Goal: Task Accomplishment & Management: Use online tool/utility

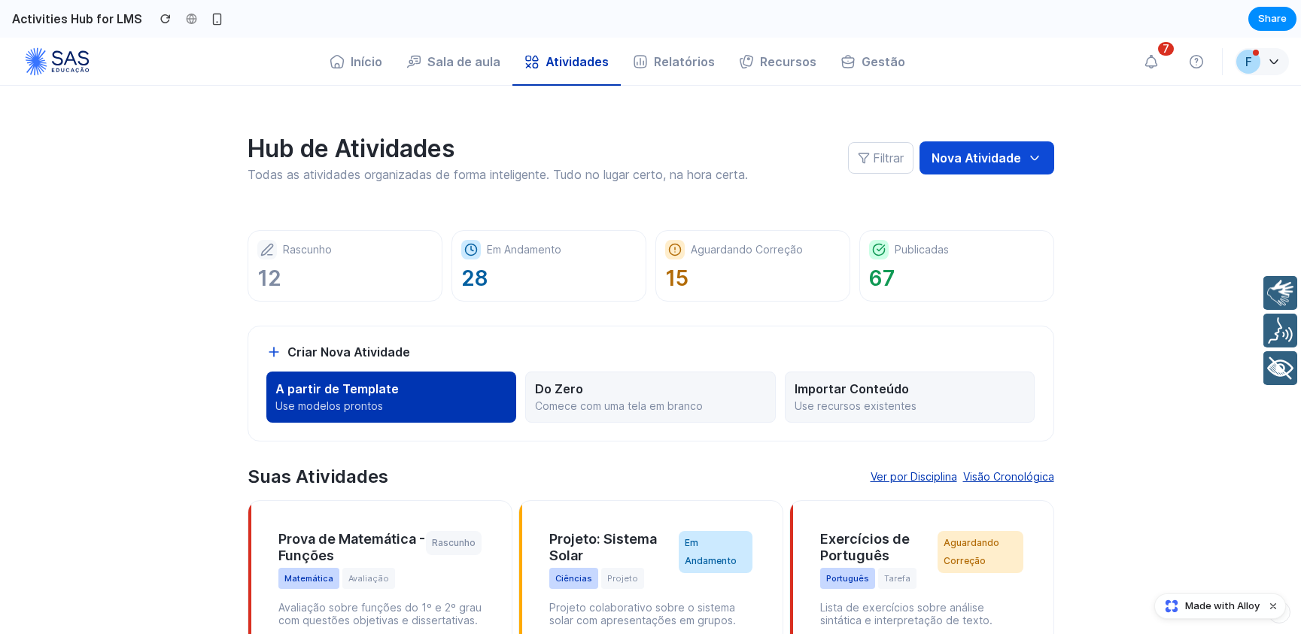
click at [428, 392] on p "A partir de Template" at bounding box center [391, 389] width 233 height 15
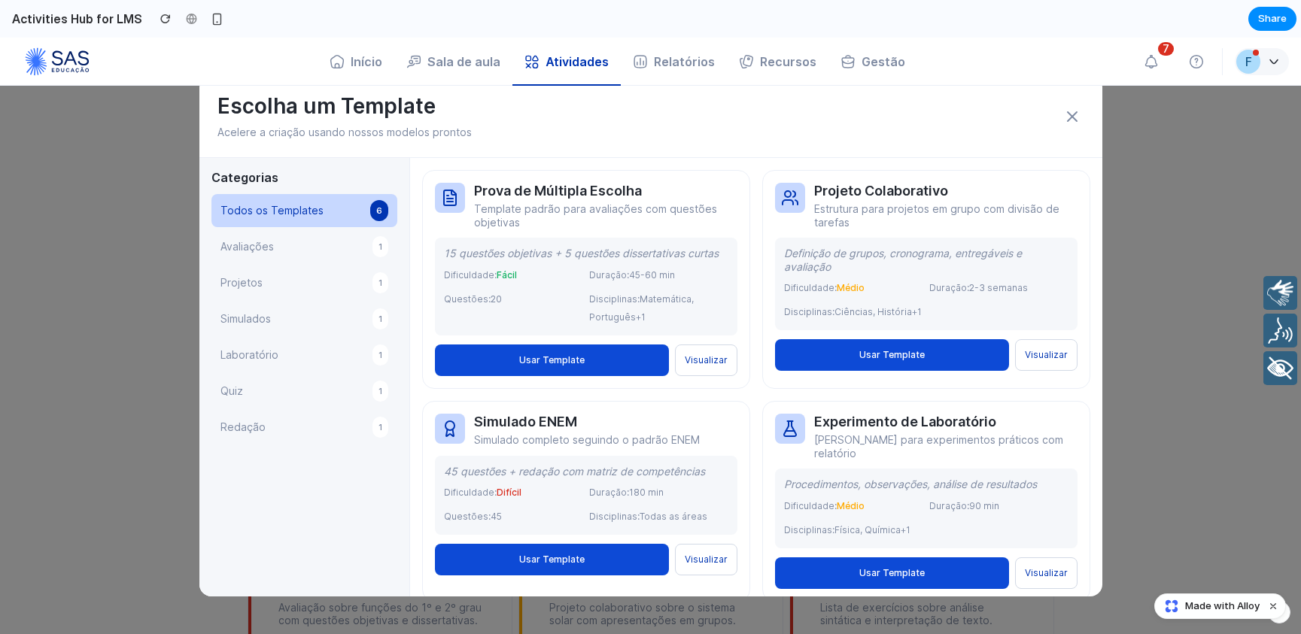
click at [1068, 117] on icon at bounding box center [1072, 116] width 9 height 9
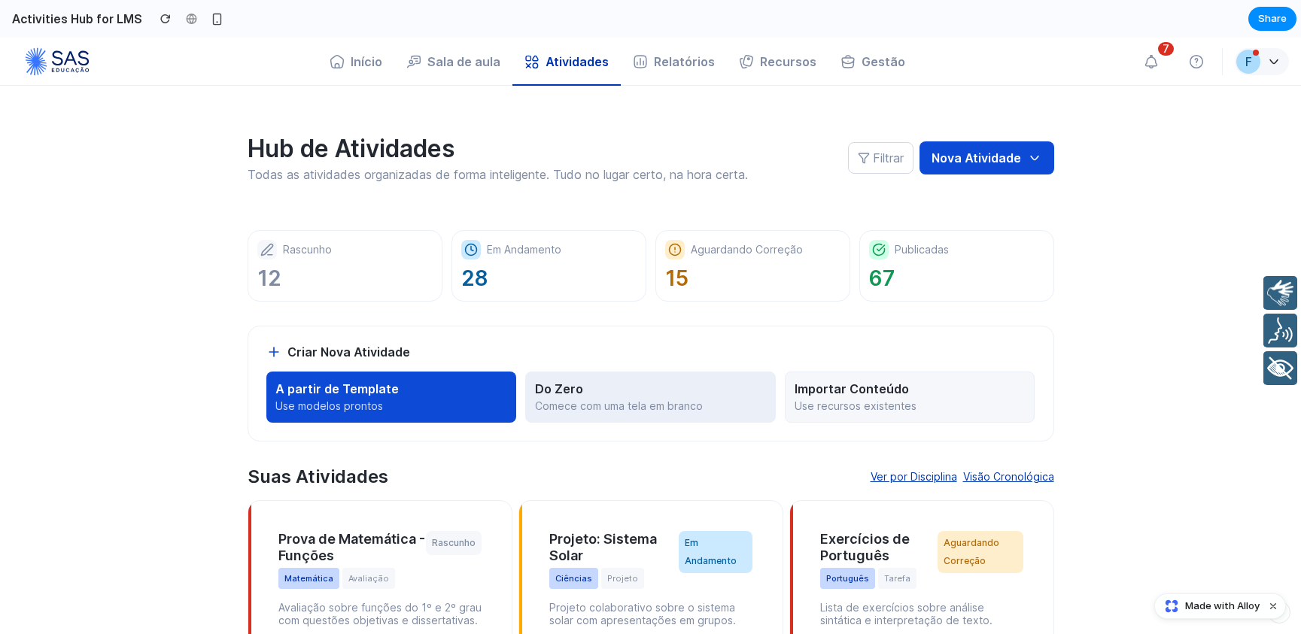
click at [607, 398] on button "Do Zero Comece com uma tela em branco" at bounding box center [650, 397] width 251 height 51
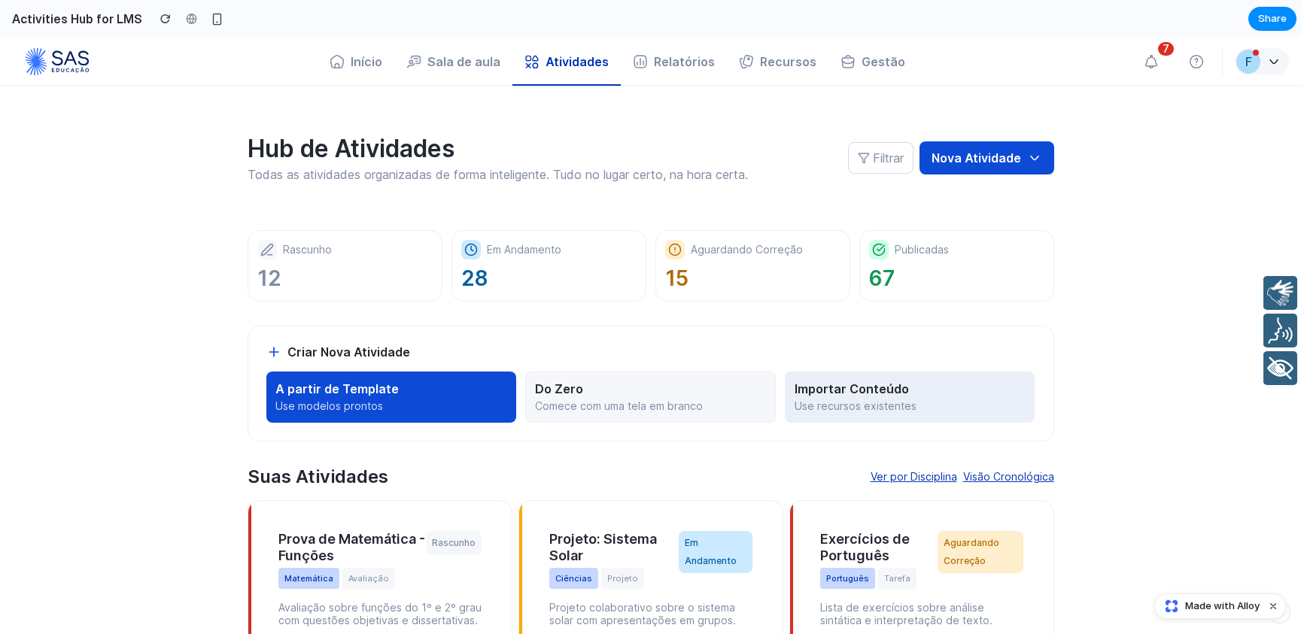
click at [822, 385] on p "Importar Conteúdo" at bounding box center [910, 389] width 231 height 15
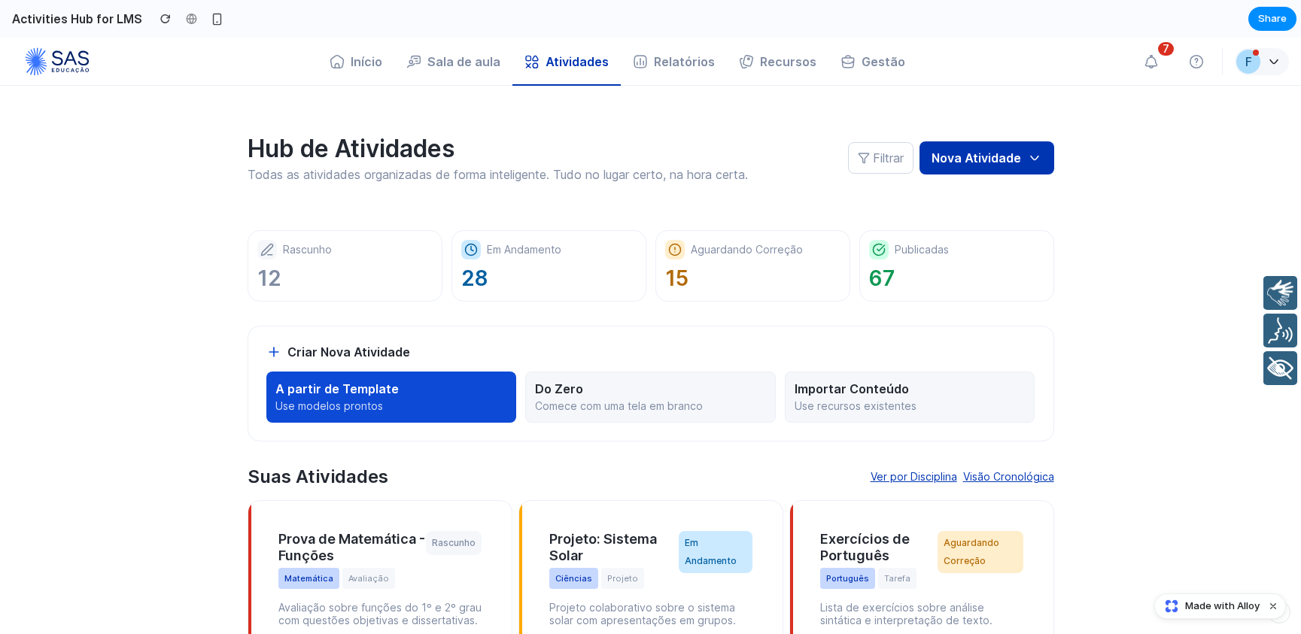
click at [996, 147] on button "Nova Atividade" at bounding box center [987, 157] width 135 height 33
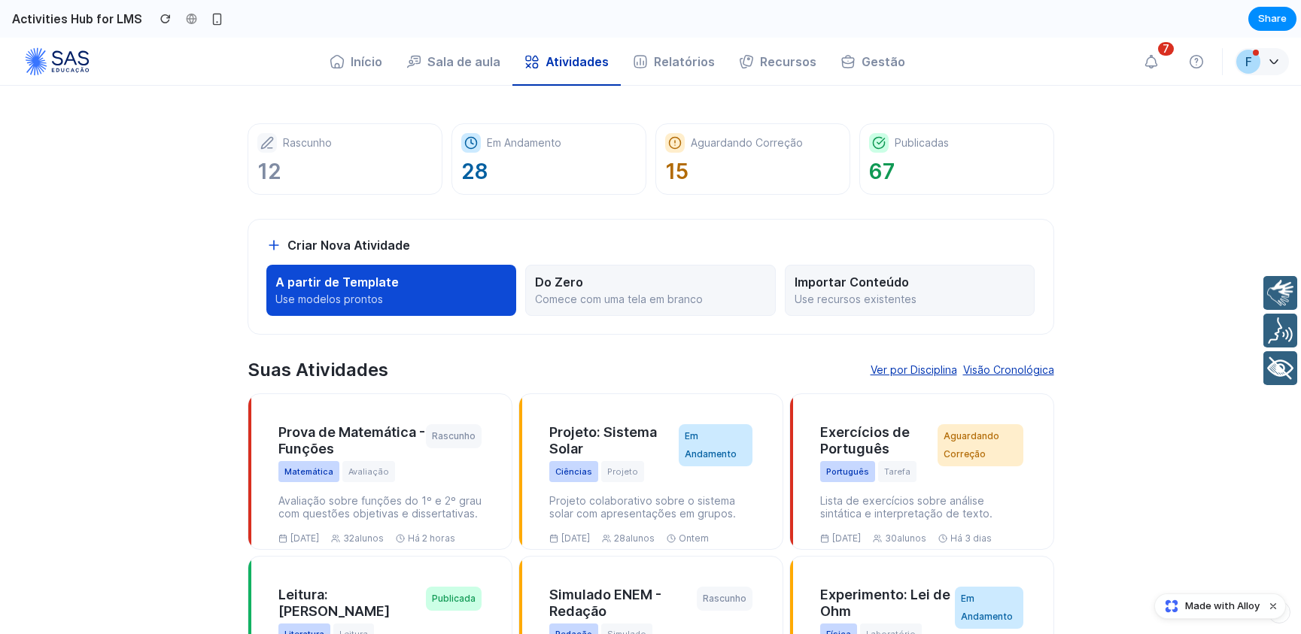
scroll to position [70, 0]
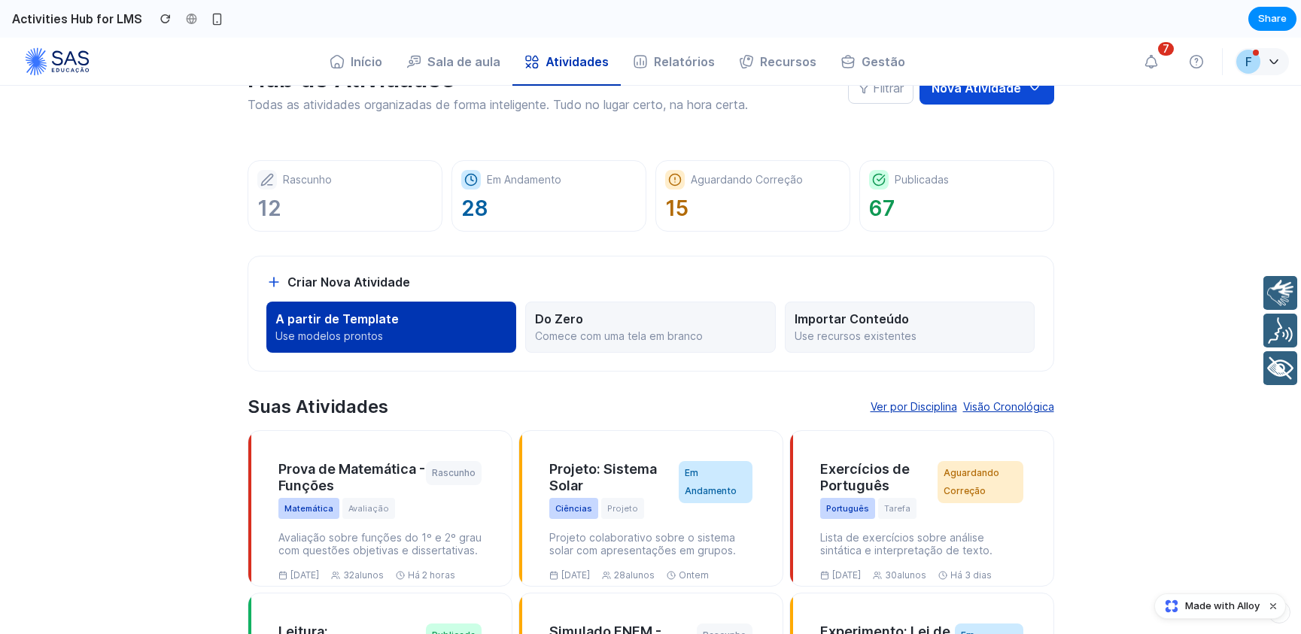
click at [408, 318] on p "A partir de Template" at bounding box center [391, 319] width 233 height 15
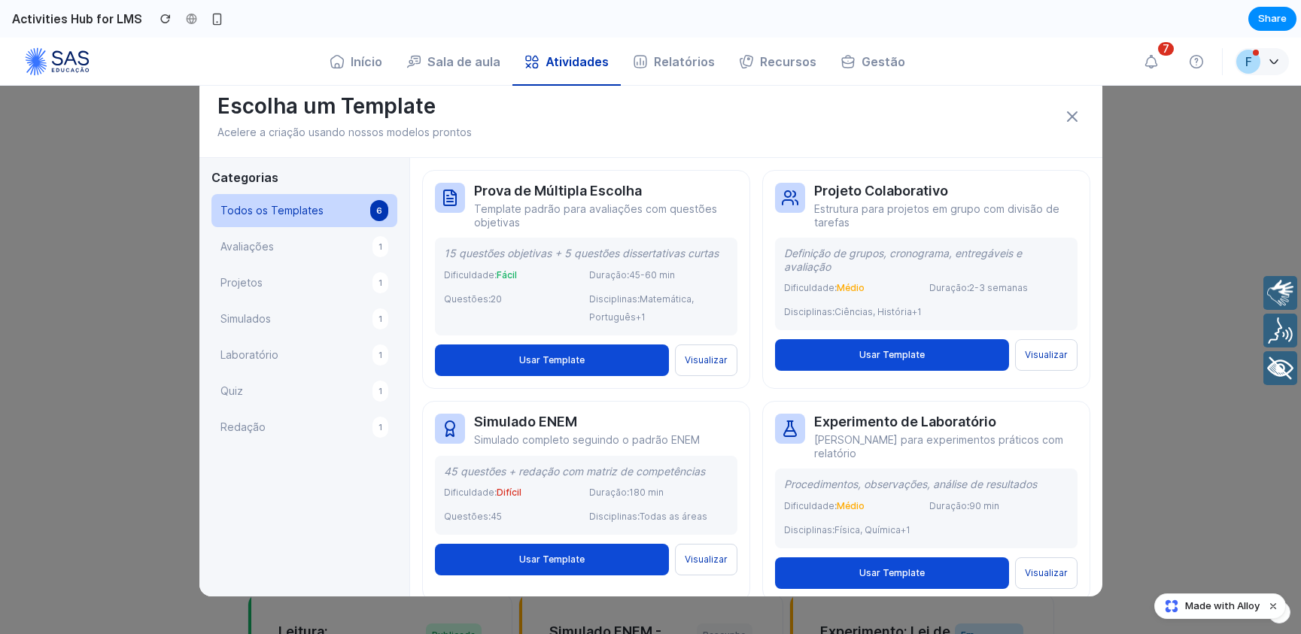
click at [266, 240] on span "Avaliações" at bounding box center [246, 247] width 53 height 18
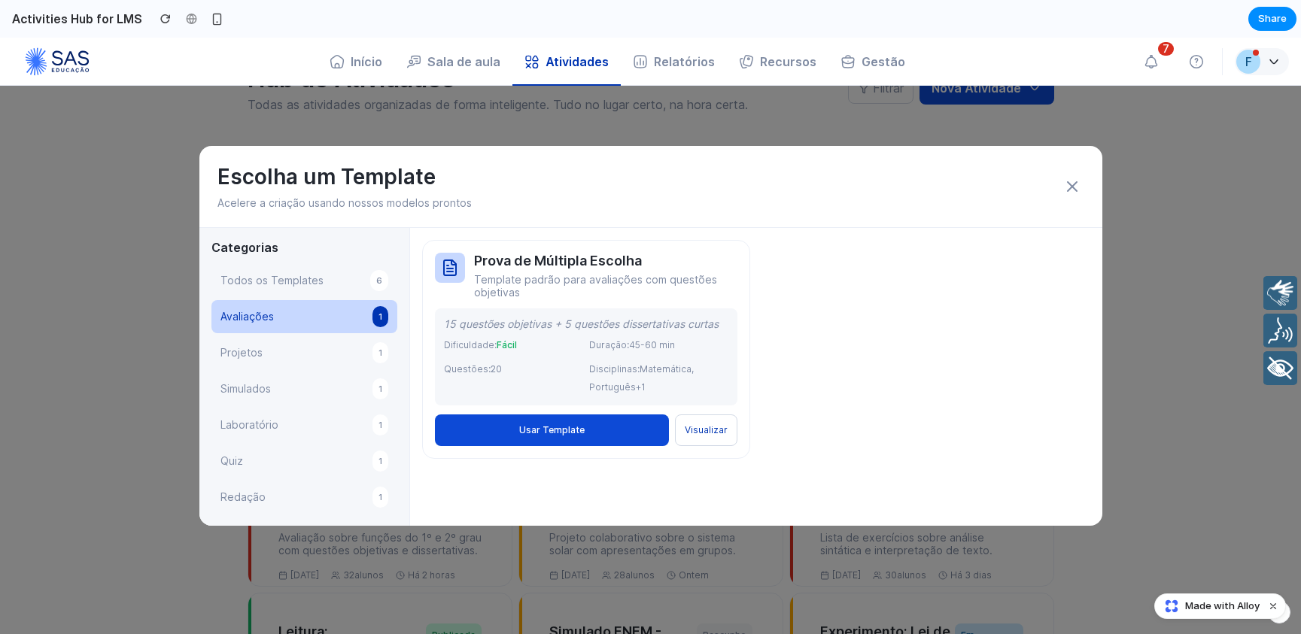
click at [276, 351] on button "Projetos 1" at bounding box center [304, 352] width 186 height 33
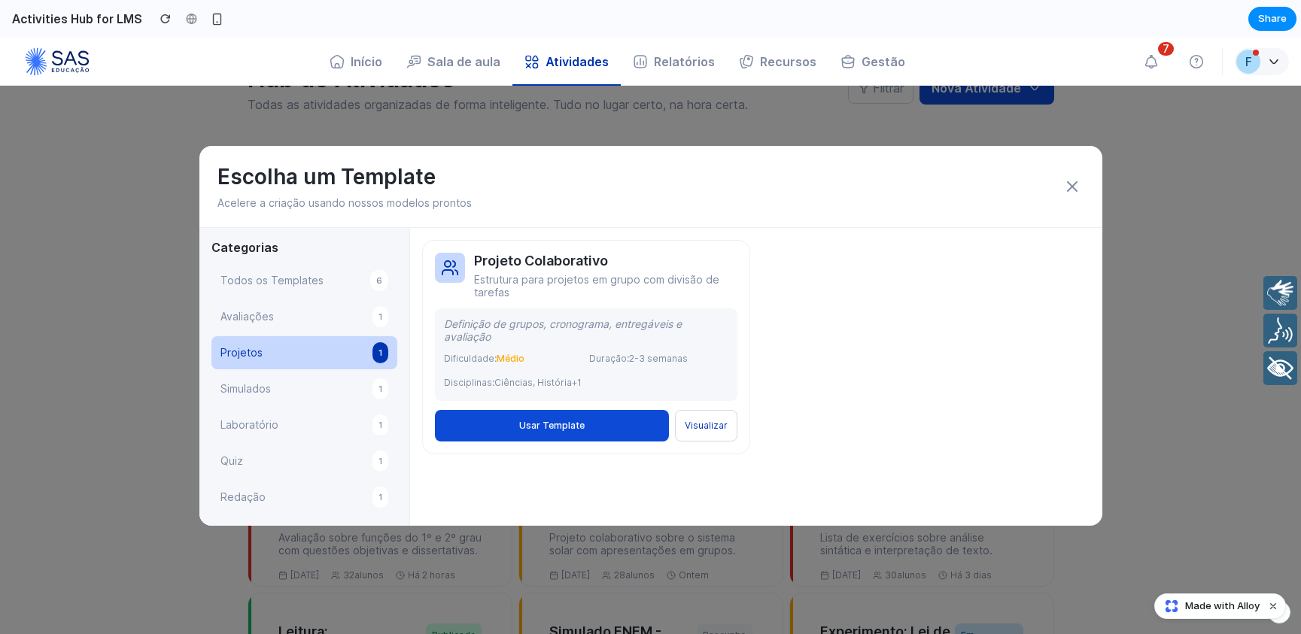
click at [275, 376] on button "Simulados 1" at bounding box center [304, 389] width 186 height 33
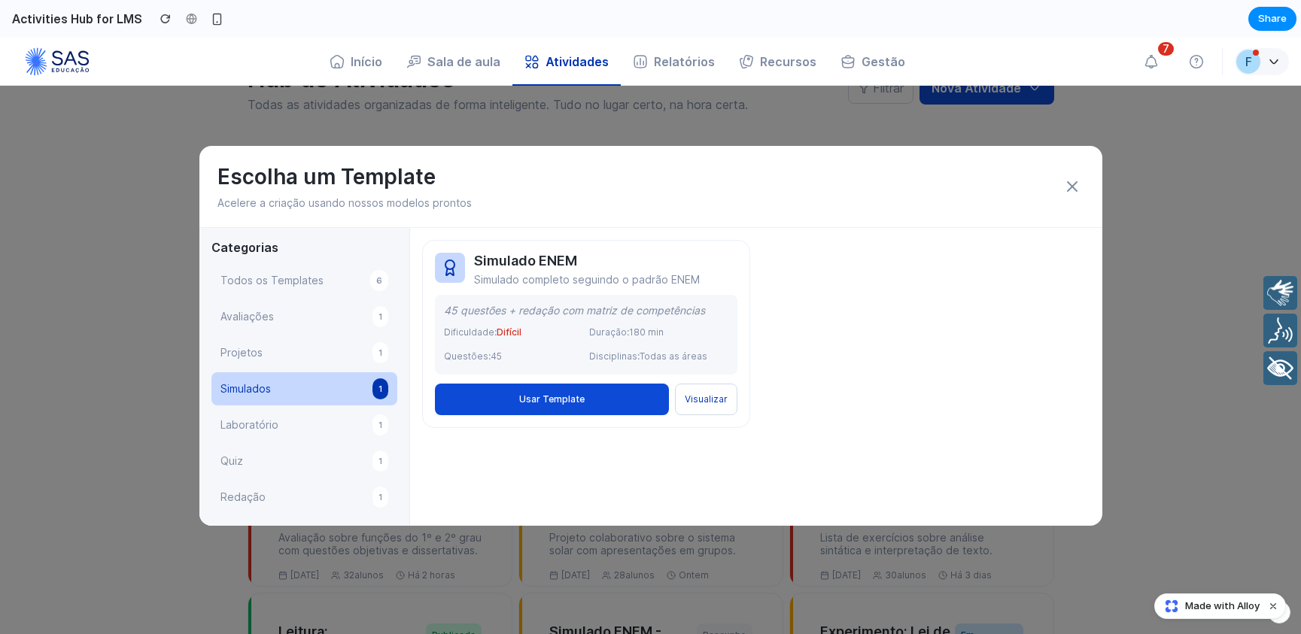
click at [293, 309] on button "Avaliações 1" at bounding box center [304, 316] width 186 height 33
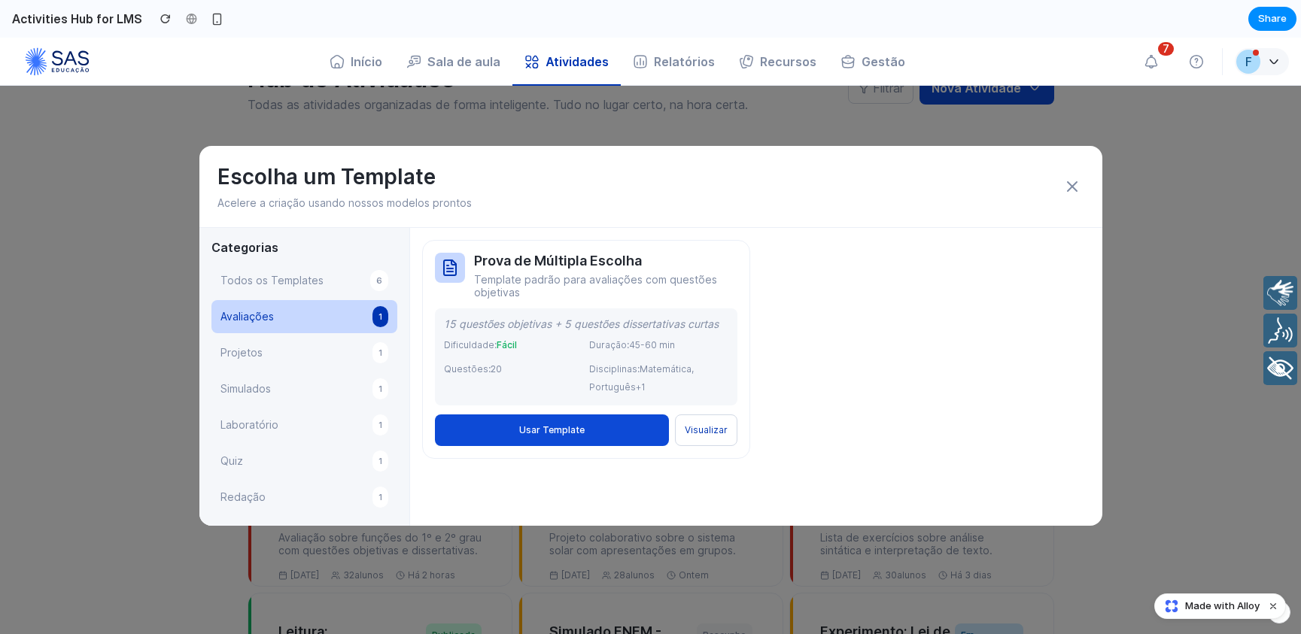
click at [302, 276] on span "Todos os Templates" at bounding box center [271, 281] width 103 height 18
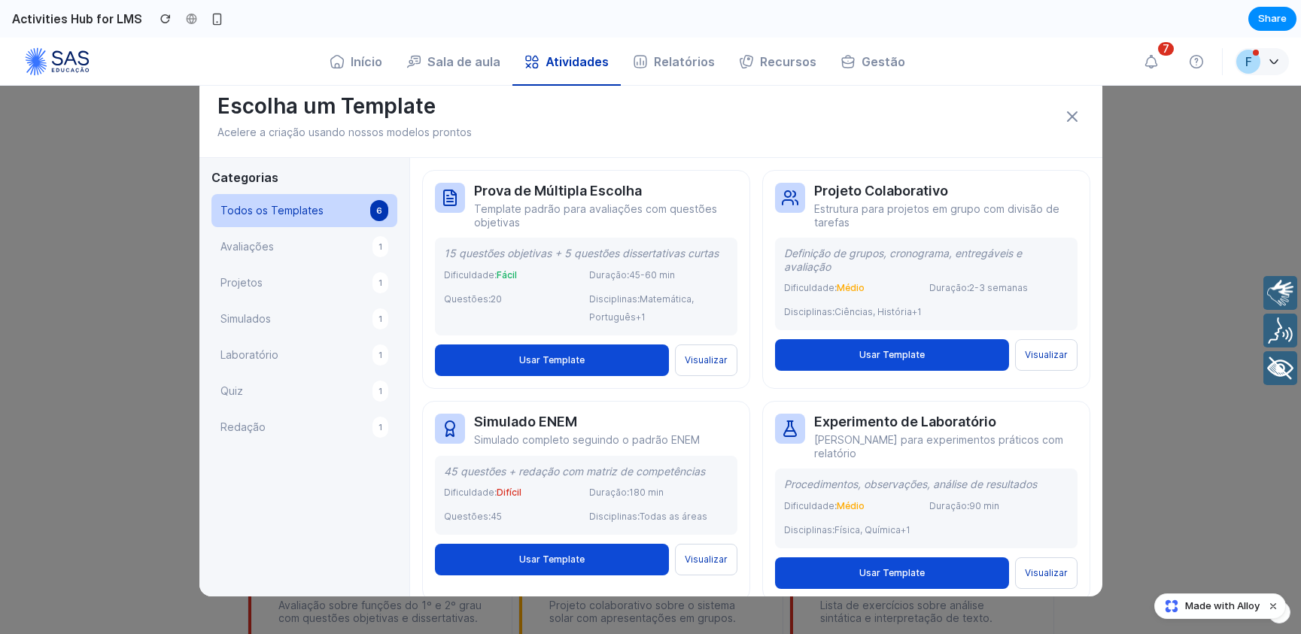
scroll to position [0, 0]
click at [599, 356] on button "Usar Template" at bounding box center [552, 359] width 234 height 32
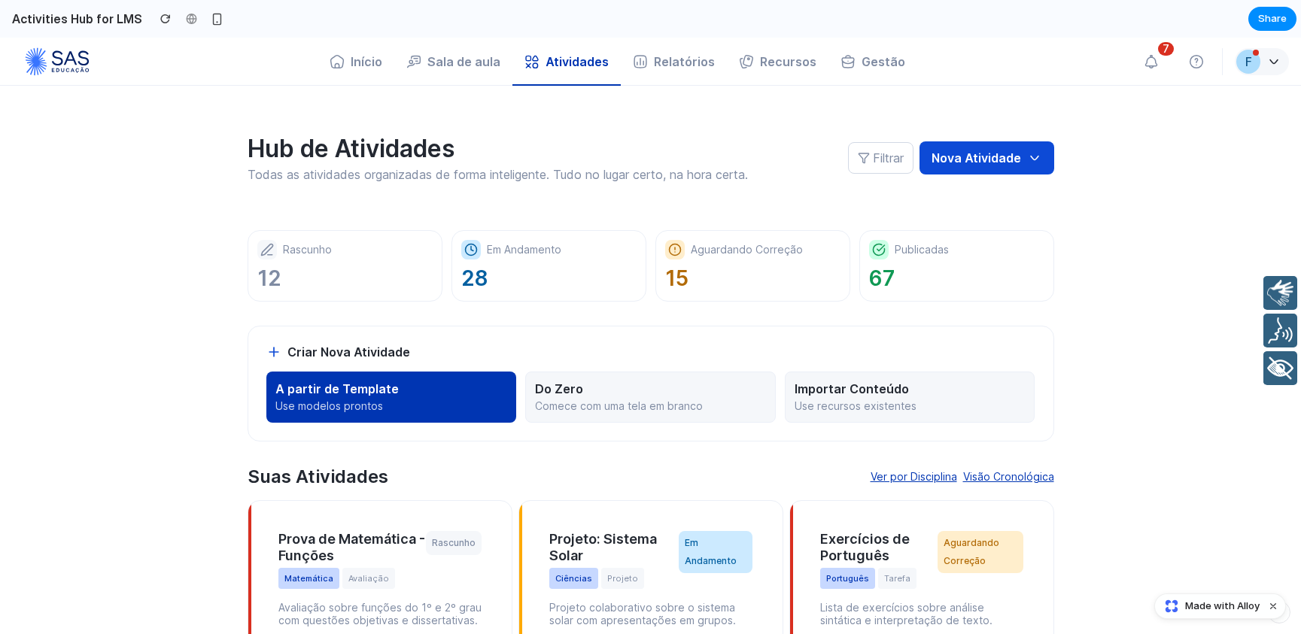
click at [398, 401] on p "Use modelos prontos" at bounding box center [391, 407] width 233 height 14
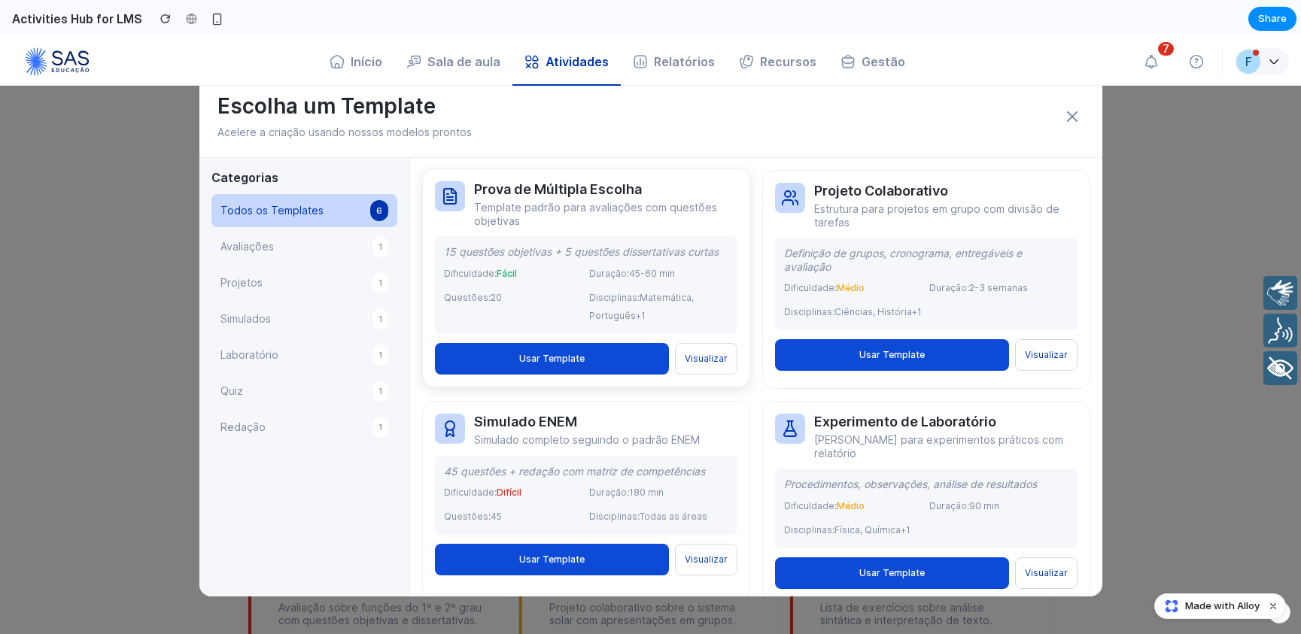
click at [706, 363] on button "Visualizar" at bounding box center [706, 359] width 62 height 32
click at [575, 363] on button "Usar Template" at bounding box center [552, 359] width 234 height 32
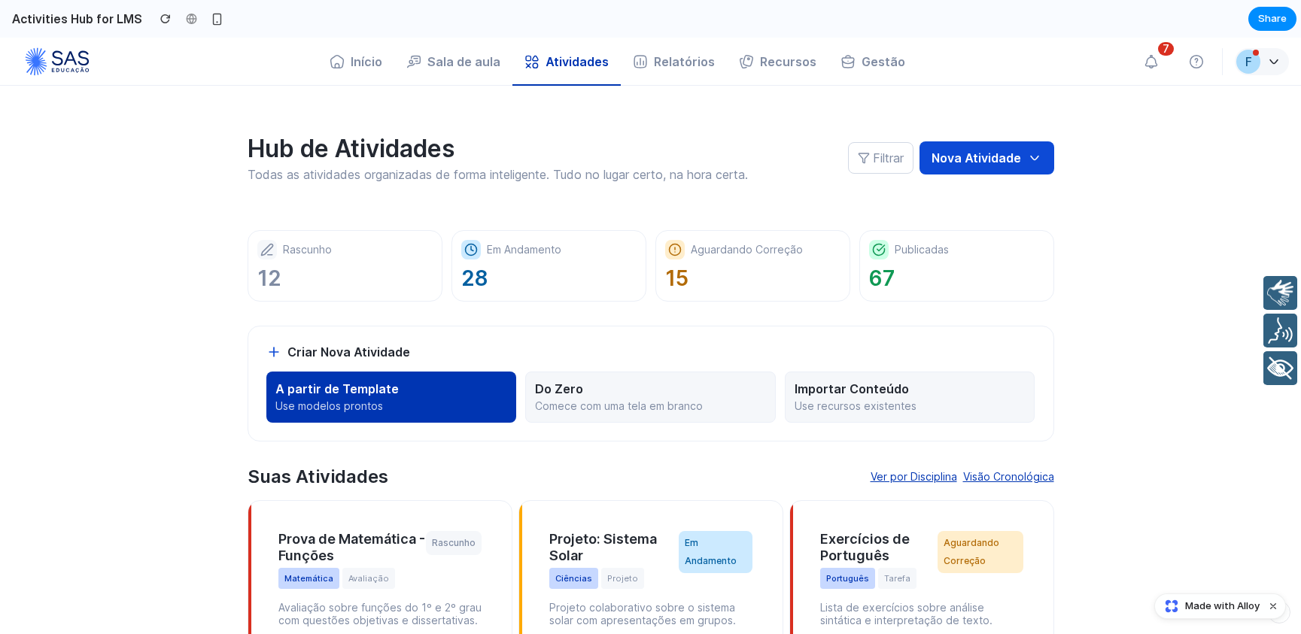
click at [470, 384] on p "A partir de Template" at bounding box center [391, 389] width 233 height 15
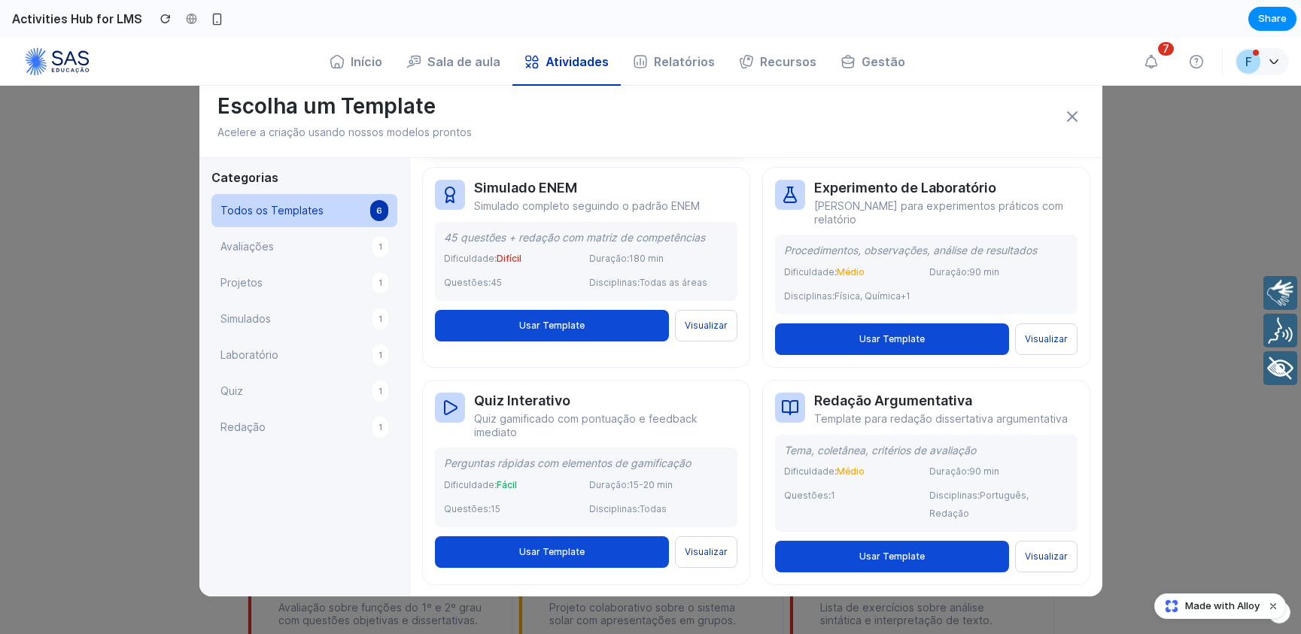
scroll to position [235, 0]
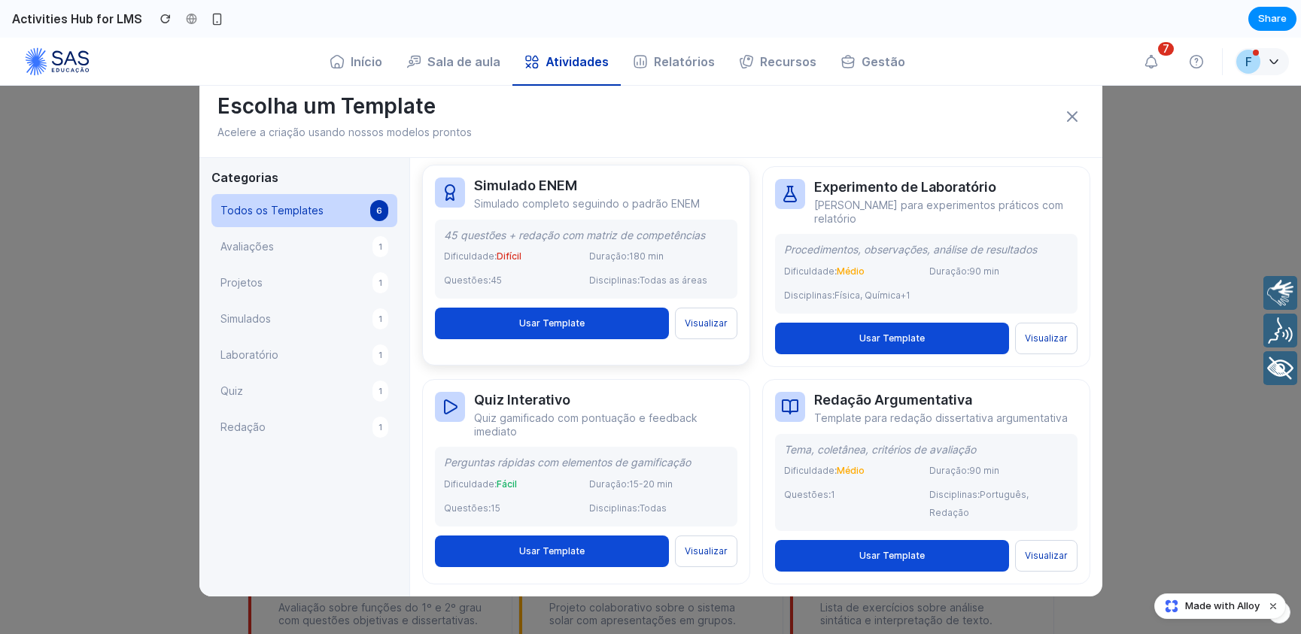
click at [592, 339] on button "Usar Template" at bounding box center [552, 324] width 234 height 32
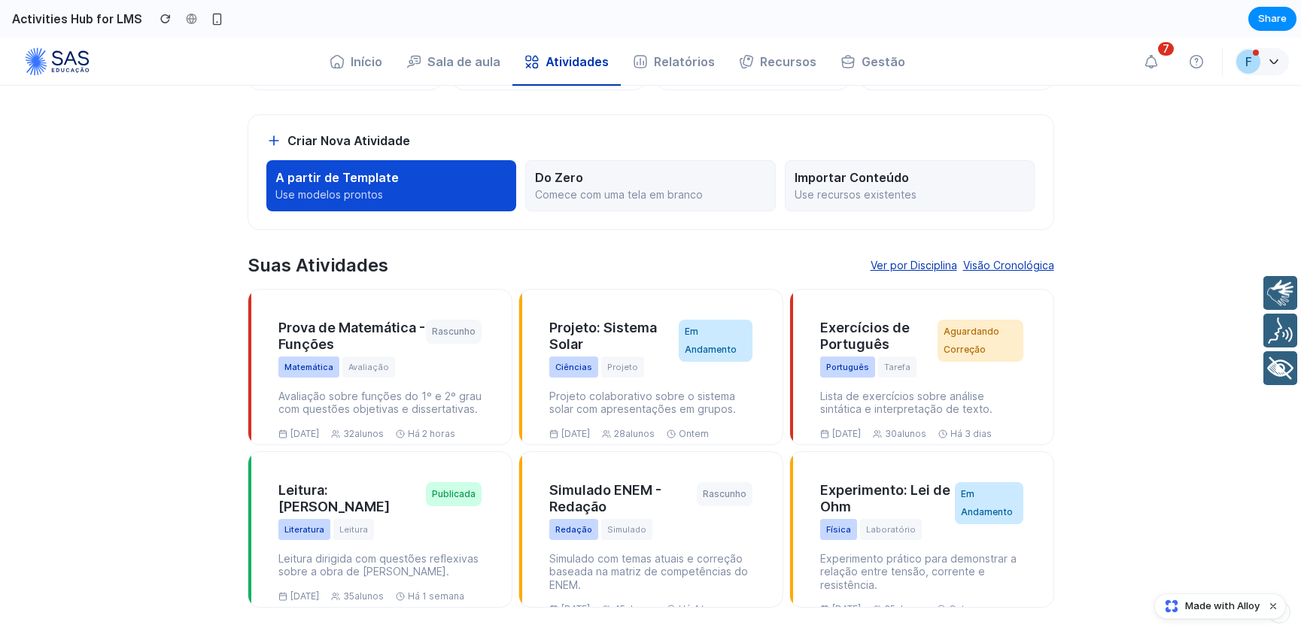
scroll to position [0, 0]
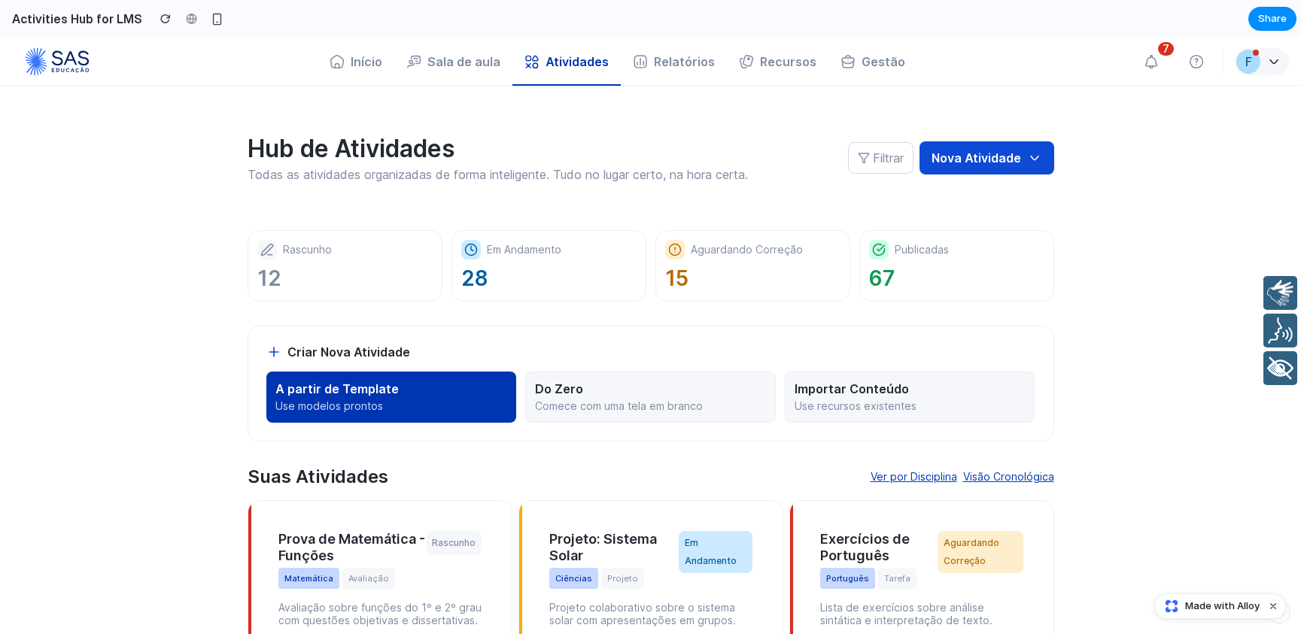
click at [412, 388] on p "A partir de Template" at bounding box center [391, 389] width 233 height 15
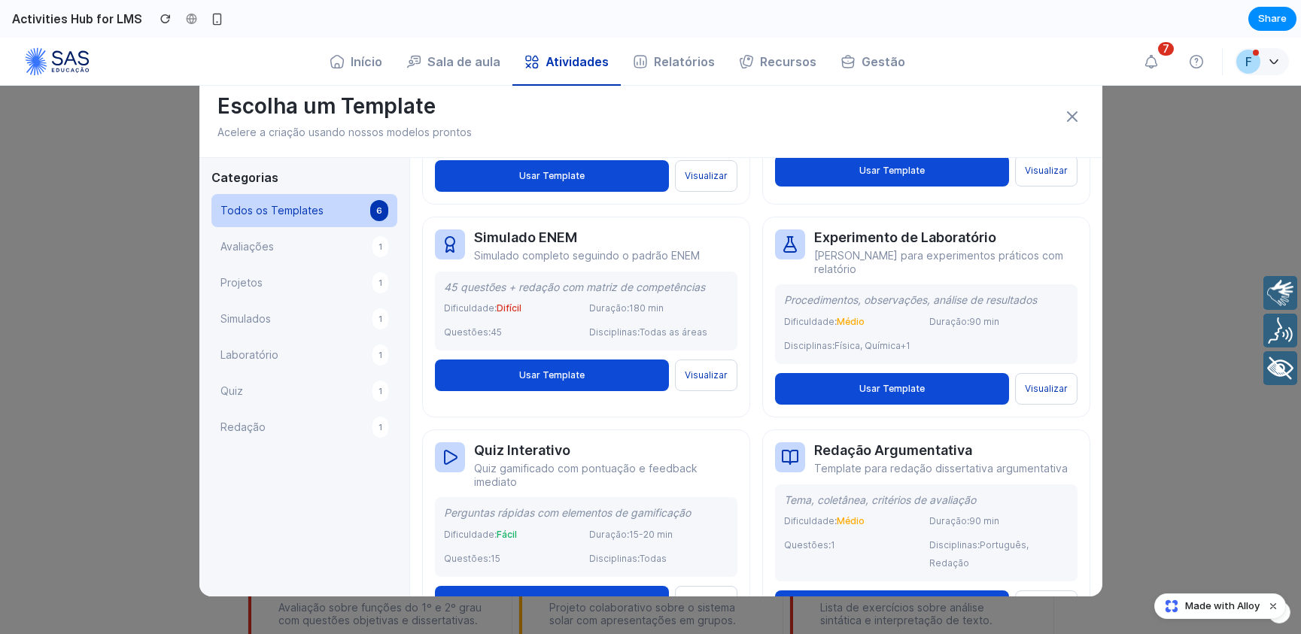
scroll to position [235, 0]
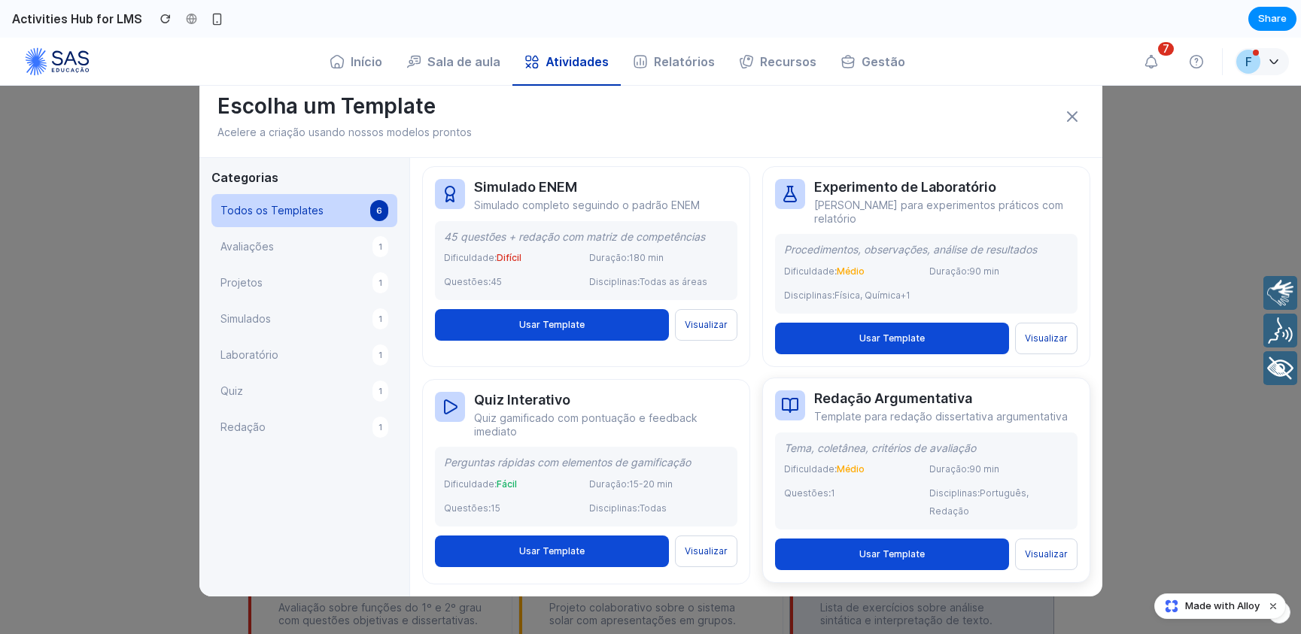
click at [829, 542] on button "Usar Template" at bounding box center [892, 555] width 234 height 32
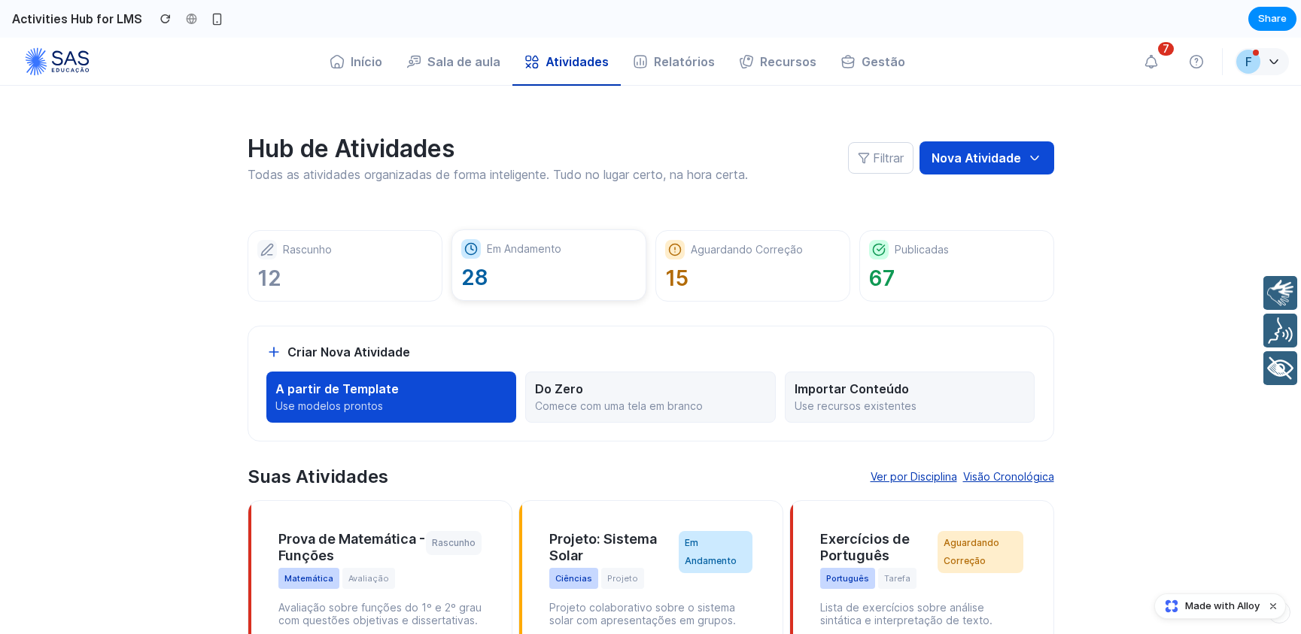
click at [558, 287] on p "28" at bounding box center [548, 278] width 175 height 26
